Goal: Transaction & Acquisition: Purchase product/service

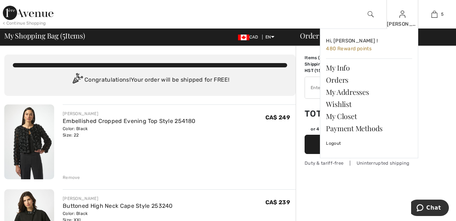
click at [403, 16] on img at bounding box center [402, 14] width 6 height 9
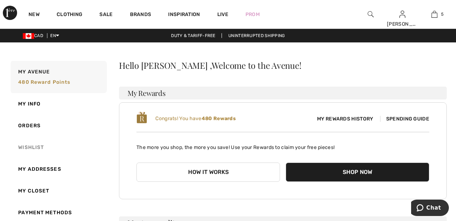
click at [30, 144] on link "Wishlist" at bounding box center [58, 147] width 98 height 22
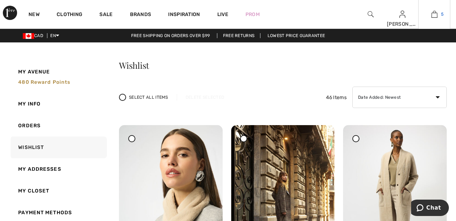
click at [437, 16] on link "5" at bounding box center [433, 14] width 31 height 9
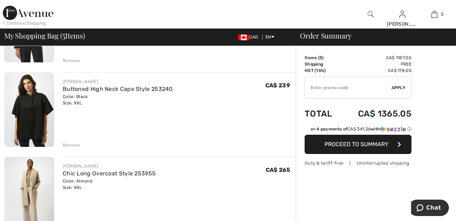
scroll to position [116, 0]
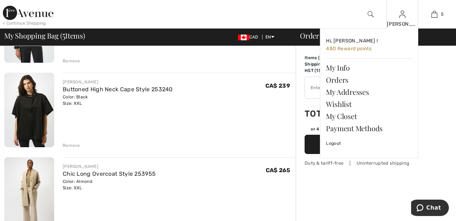
click at [402, 17] on img at bounding box center [402, 14] width 6 height 9
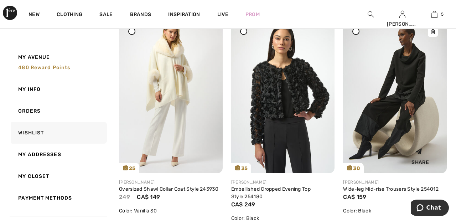
click at [389, 106] on img at bounding box center [395, 95] width 104 height 155
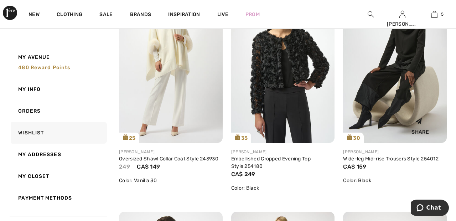
scroll to position [357, 0]
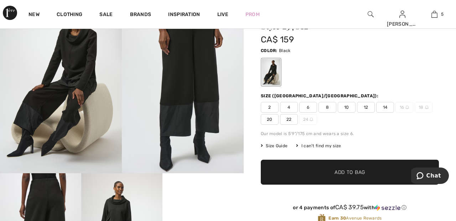
scroll to position [53, 0]
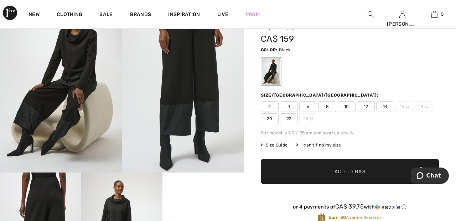
click at [289, 117] on span "22" at bounding box center [289, 118] width 18 height 11
click at [347, 171] on span "Add to Bag" at bounding box center [349, 171] width 31 height 7
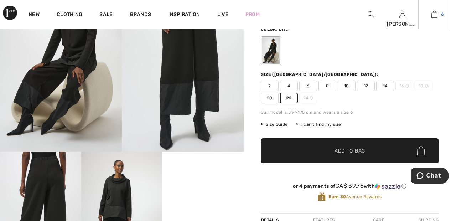
click at [442, 14] on span "6" at bounding box center [442, 14] width 2 height 6
